Goal: Navigation & Orientation: Go to known website

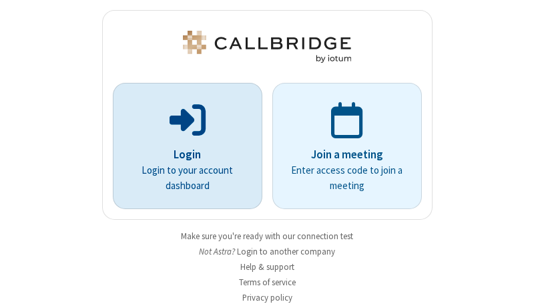
click at [182, 154] on p "Login" at bounding box center [187, 154] width 112 height 17
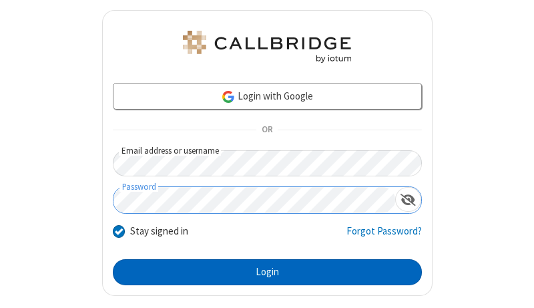
click at [262, 272] on button "Login" at bounding box center [267, 272] width 309 height 27
